Goal: Information Seeking & Learning: Learn about a topic

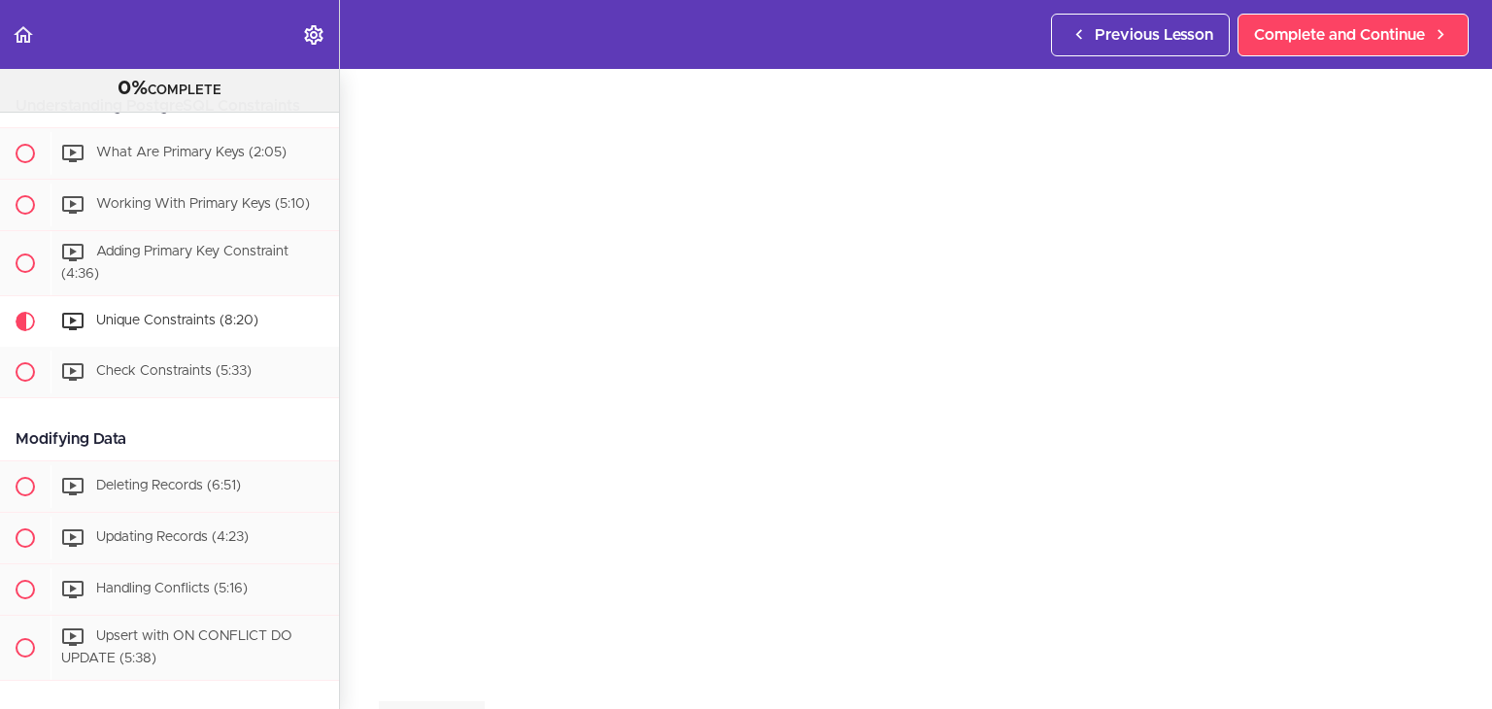
scroll to position [3236, 0]
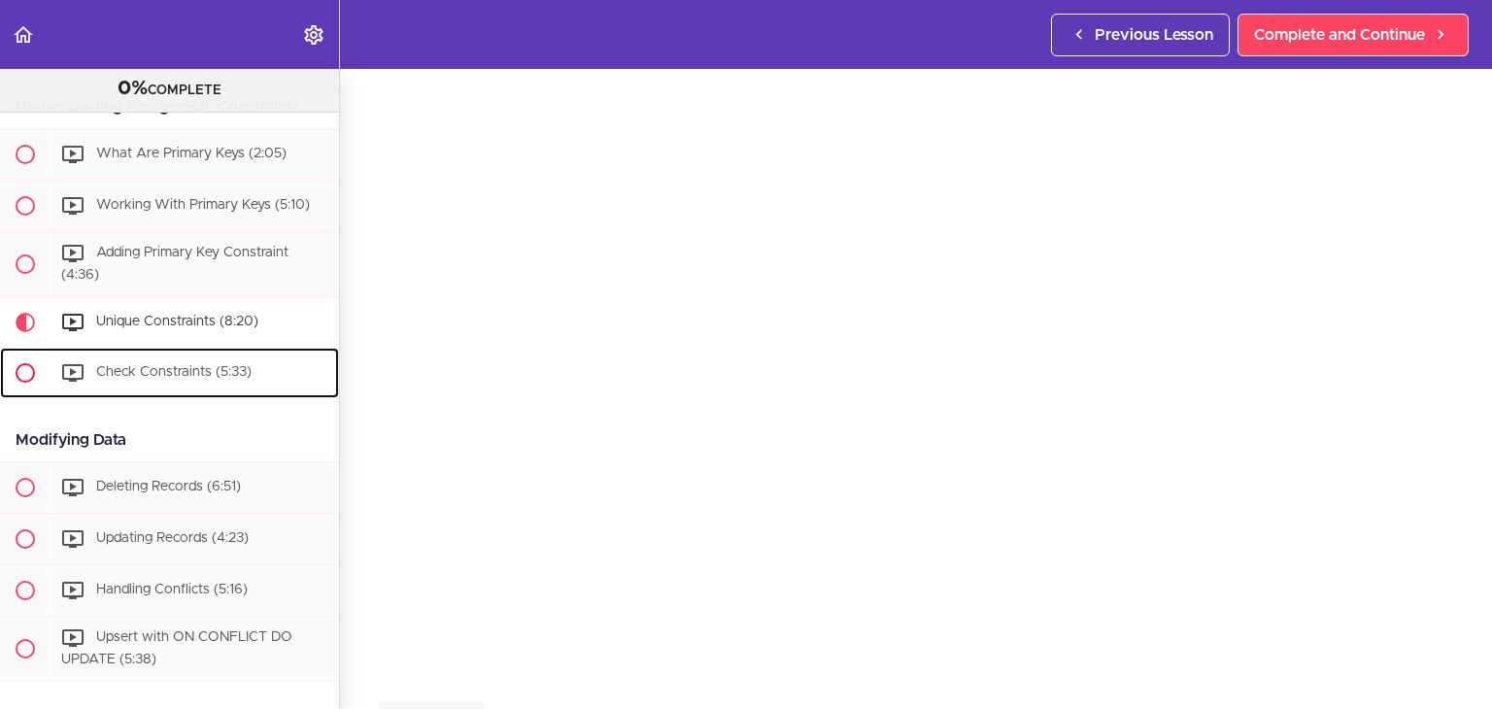
click at [148, 379] on span "Check Constraints (5:33)" at bounding box center [173, 372] width 155 height 14
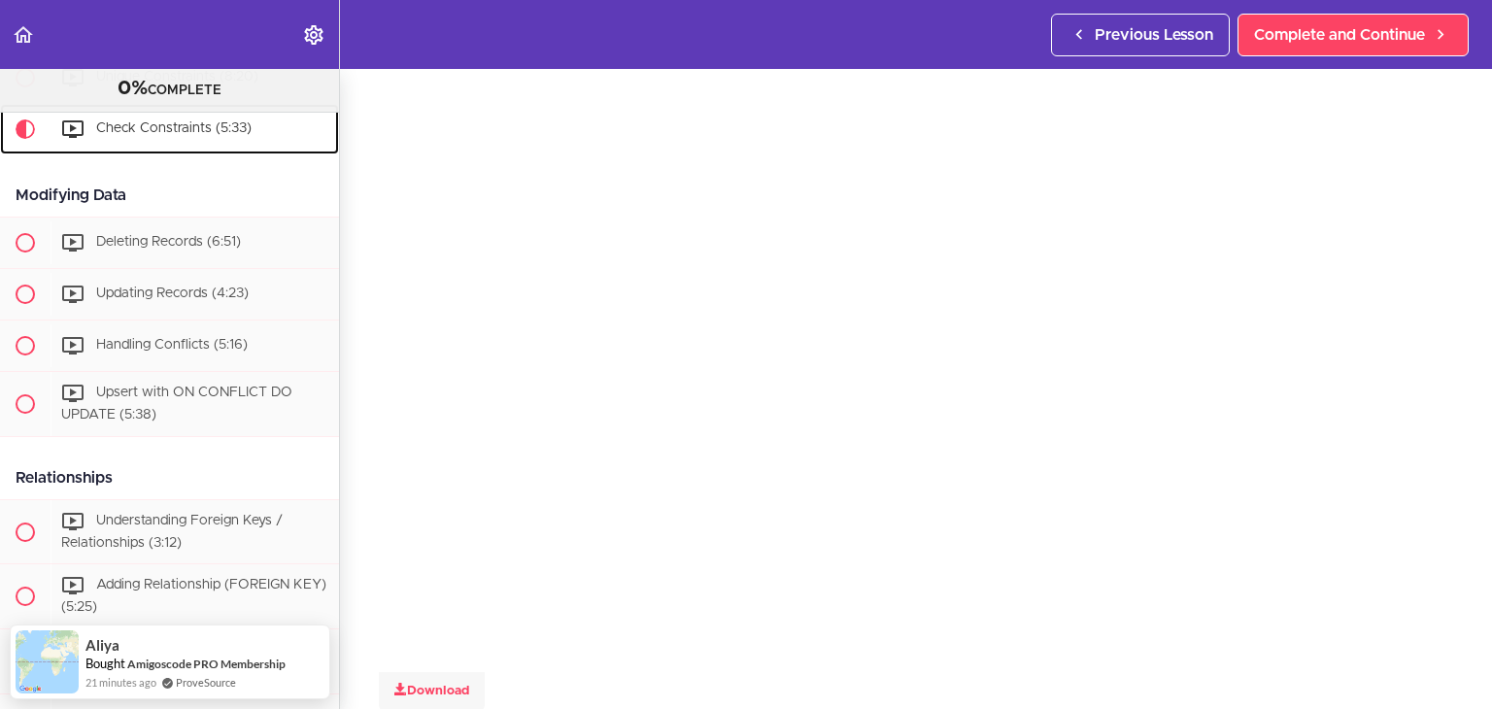
scroll to position [73, 0]
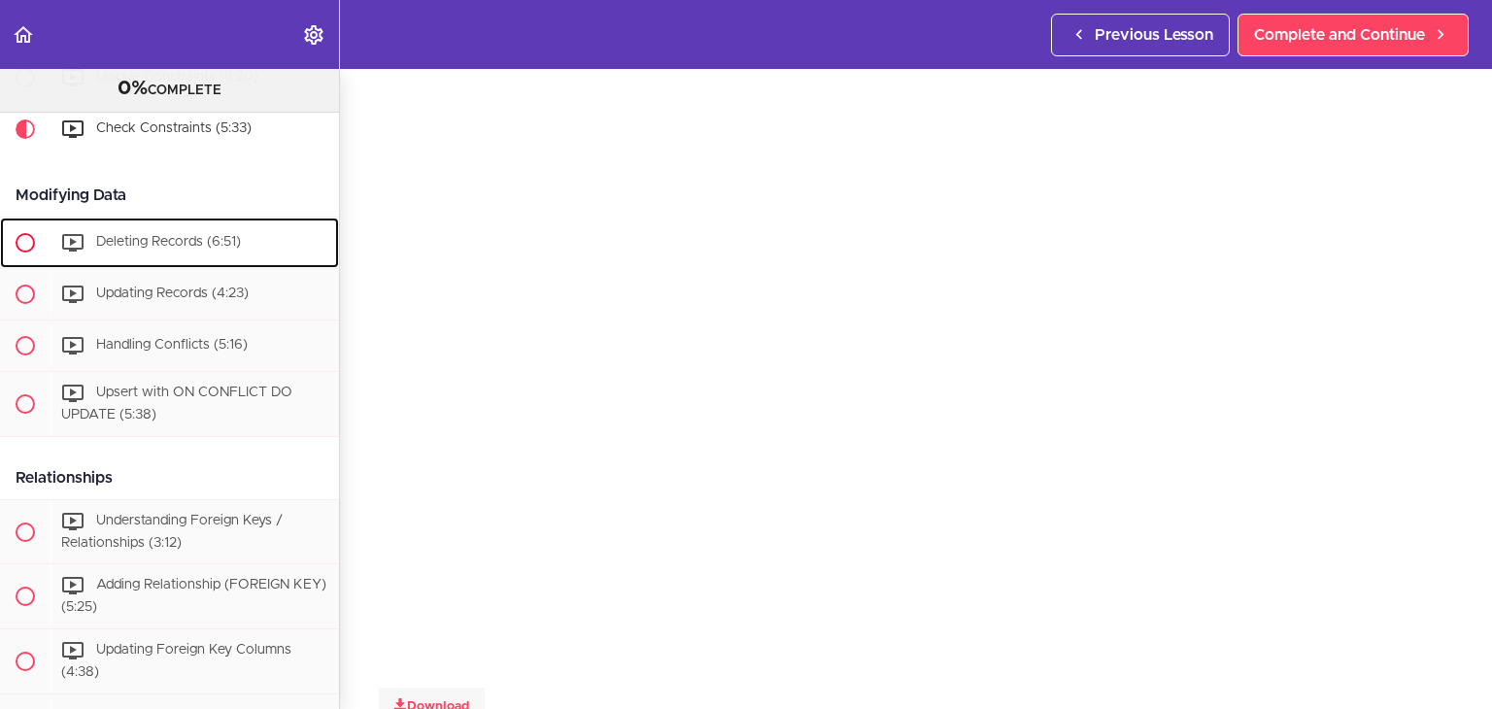
click at [149, 249] on span "Deleting Records (6:51)" at bounding box center [168, 242] width 145 height 14
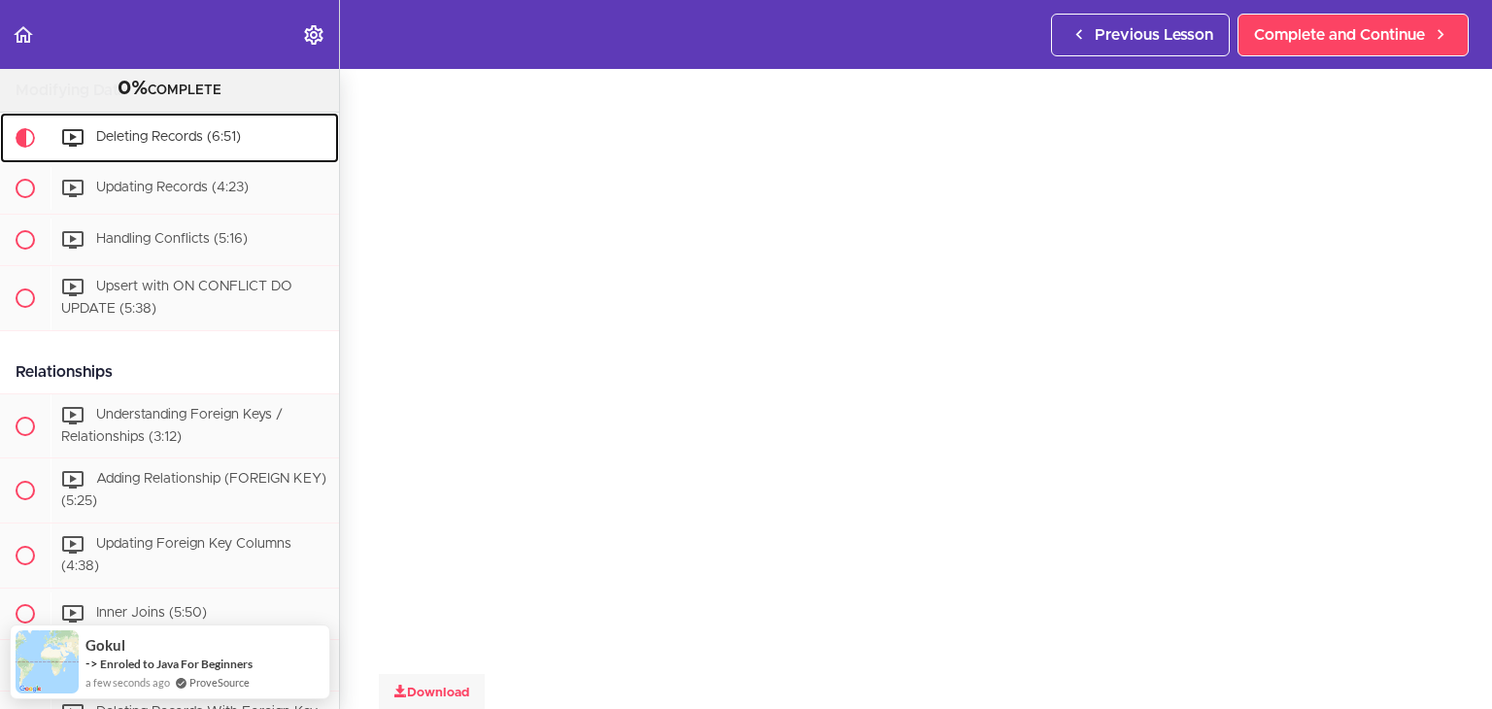
scroll to position [70, 0]
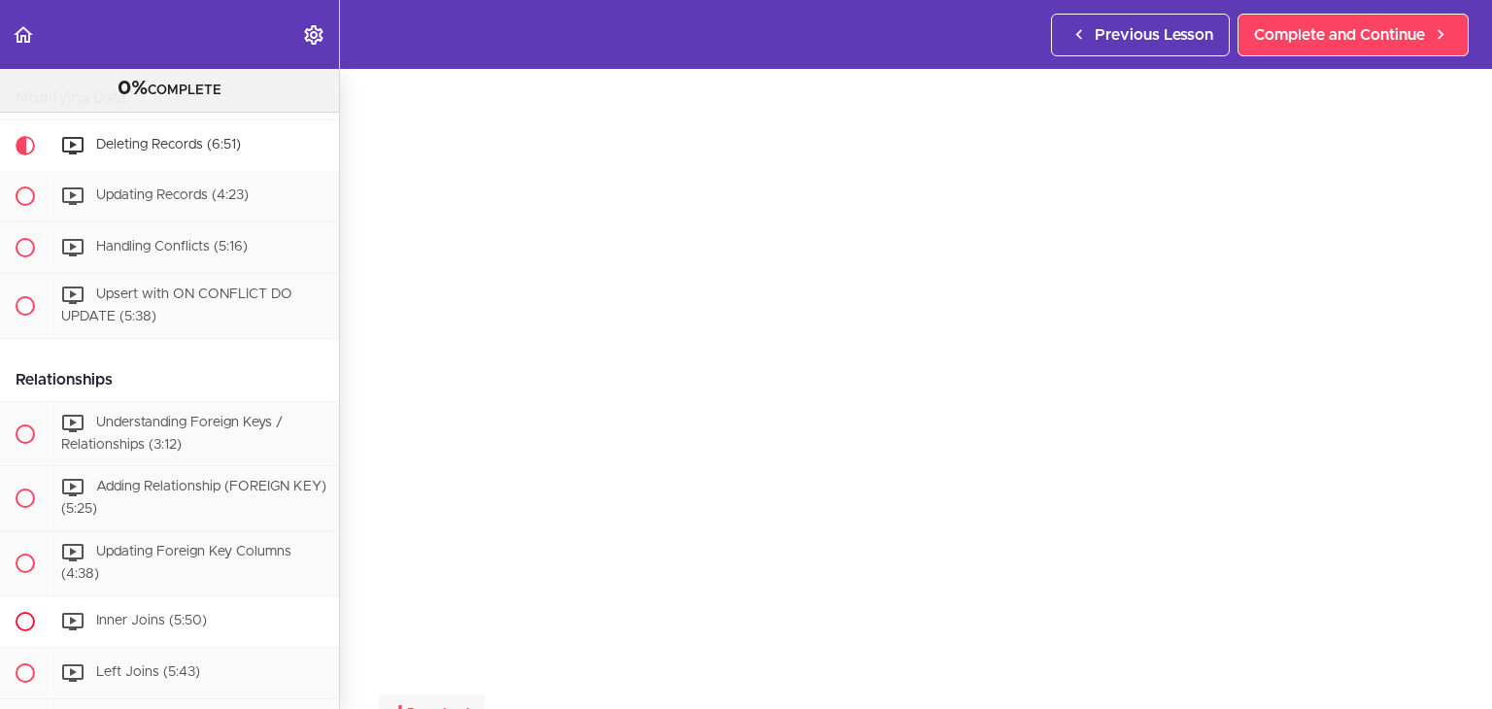
scroll to position [3579, 0]
click at [116, 202] on span "Updating Records (4:23)" at bounding box center [172, 195] width 153 height 14
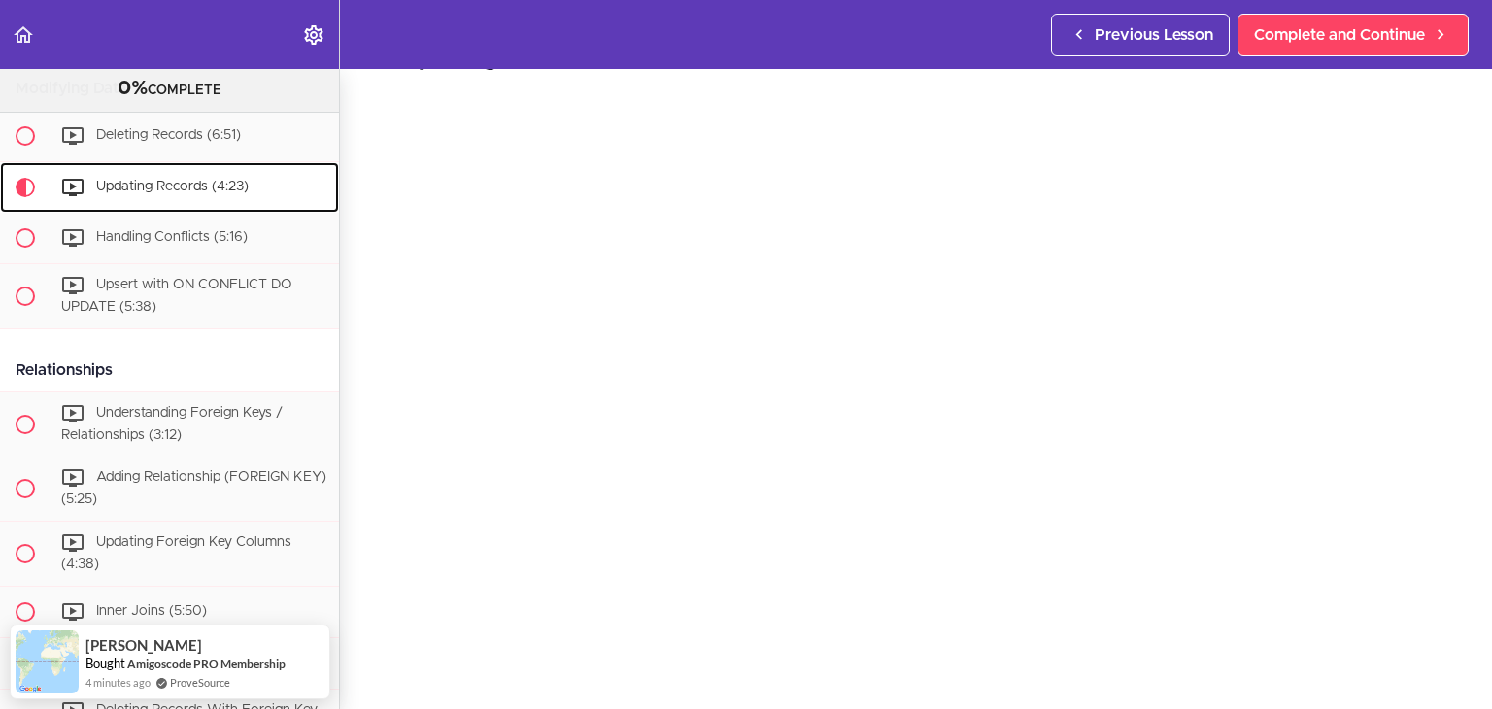
scroll to position [70, 0]
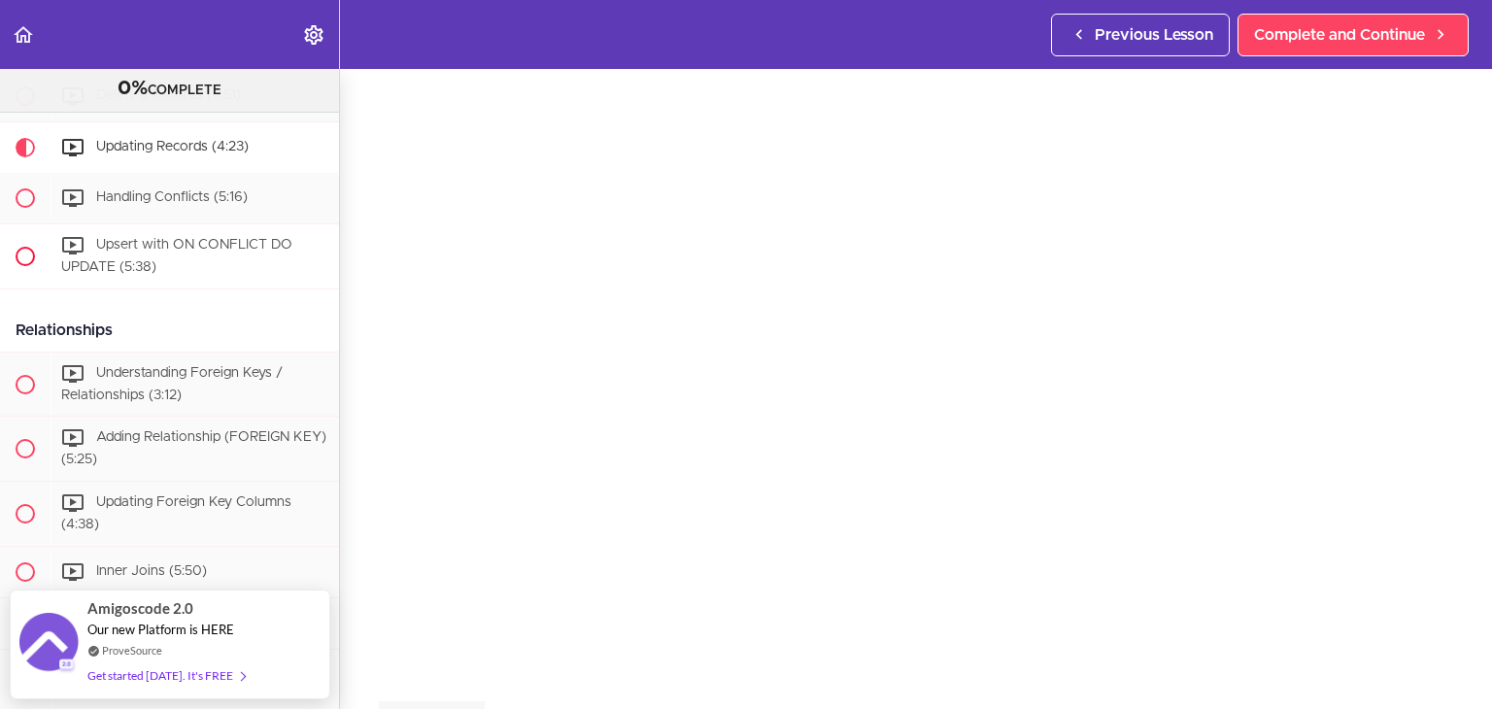
scroll to position [3575, 0]
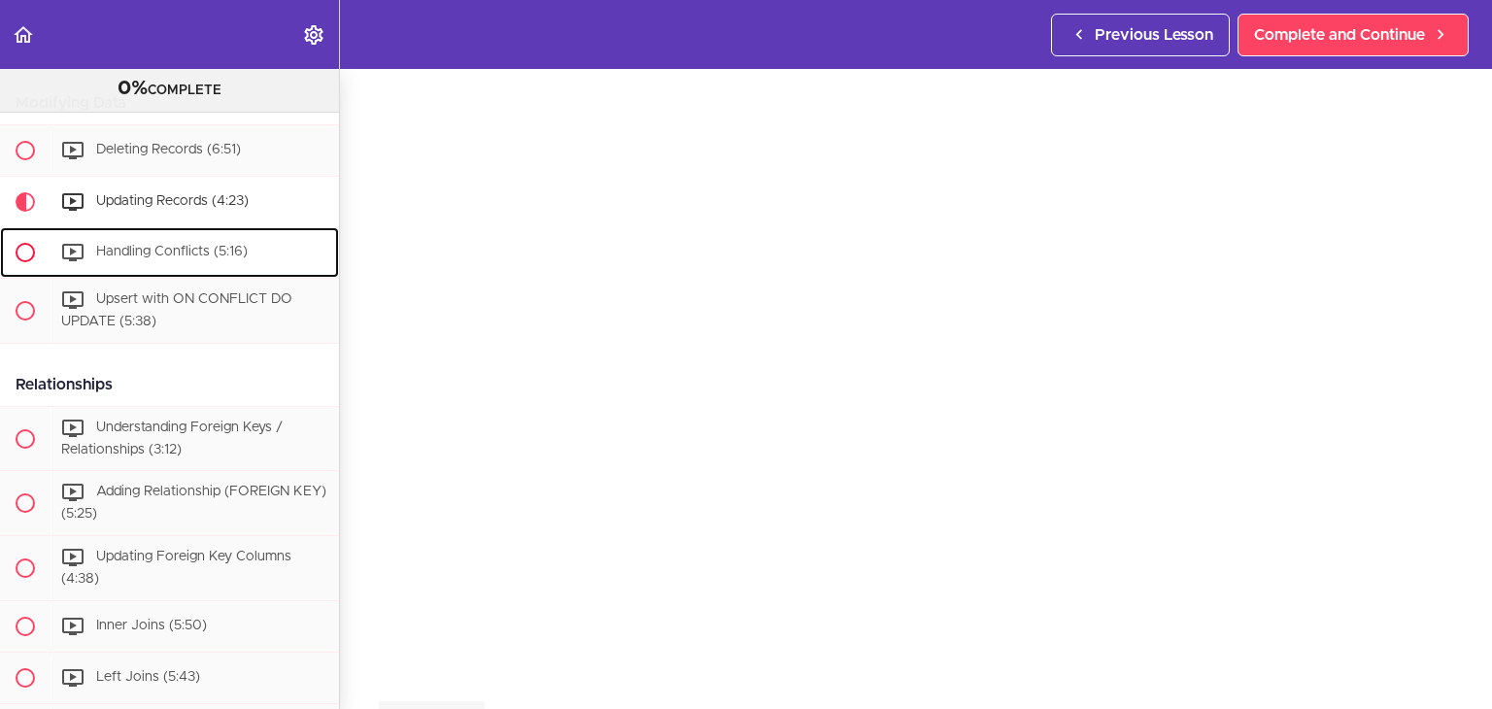
click at [241, 258] on span "Handling Conflicts (5:16)" at bounding box center [172, 252] width 152 height 14
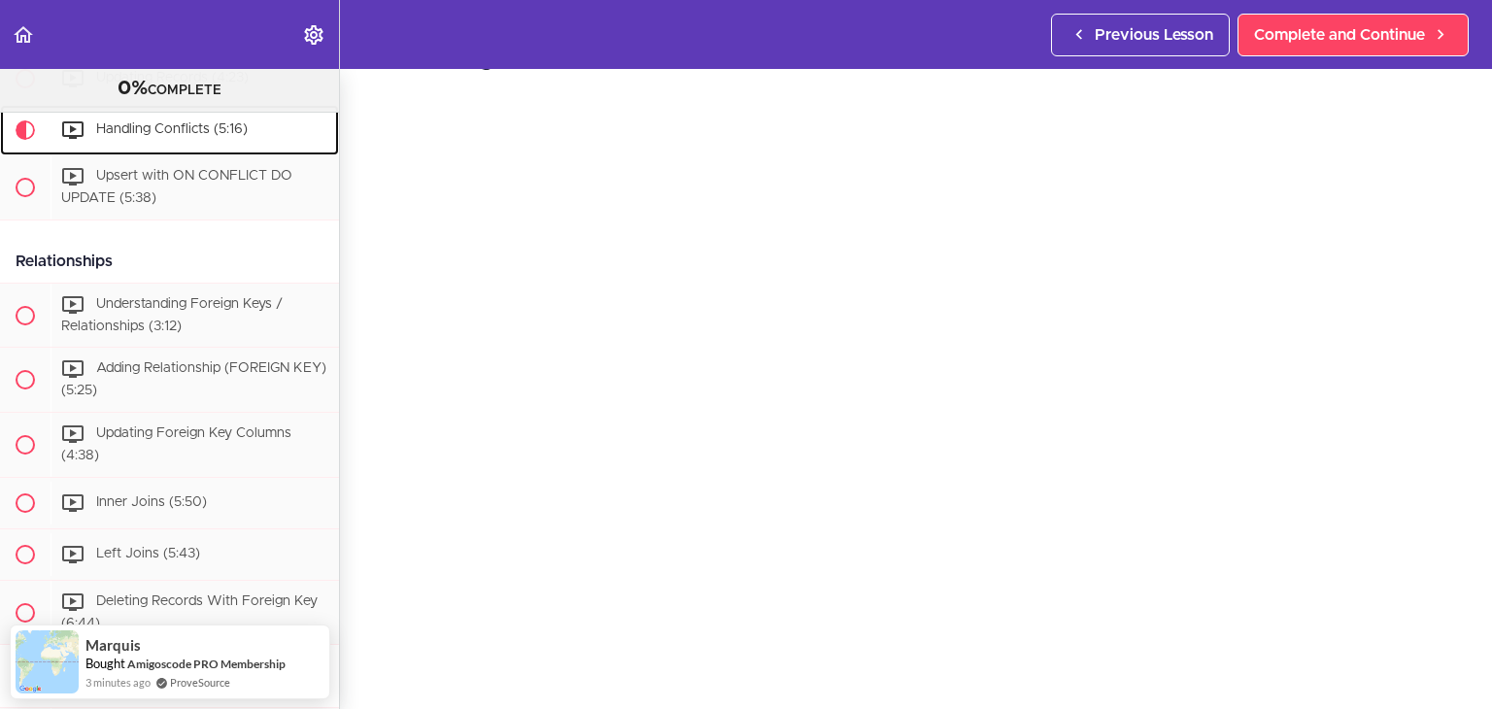
scroll to position [52, 0]
